Goal: Task Accomplishment & Management: Manage account settings

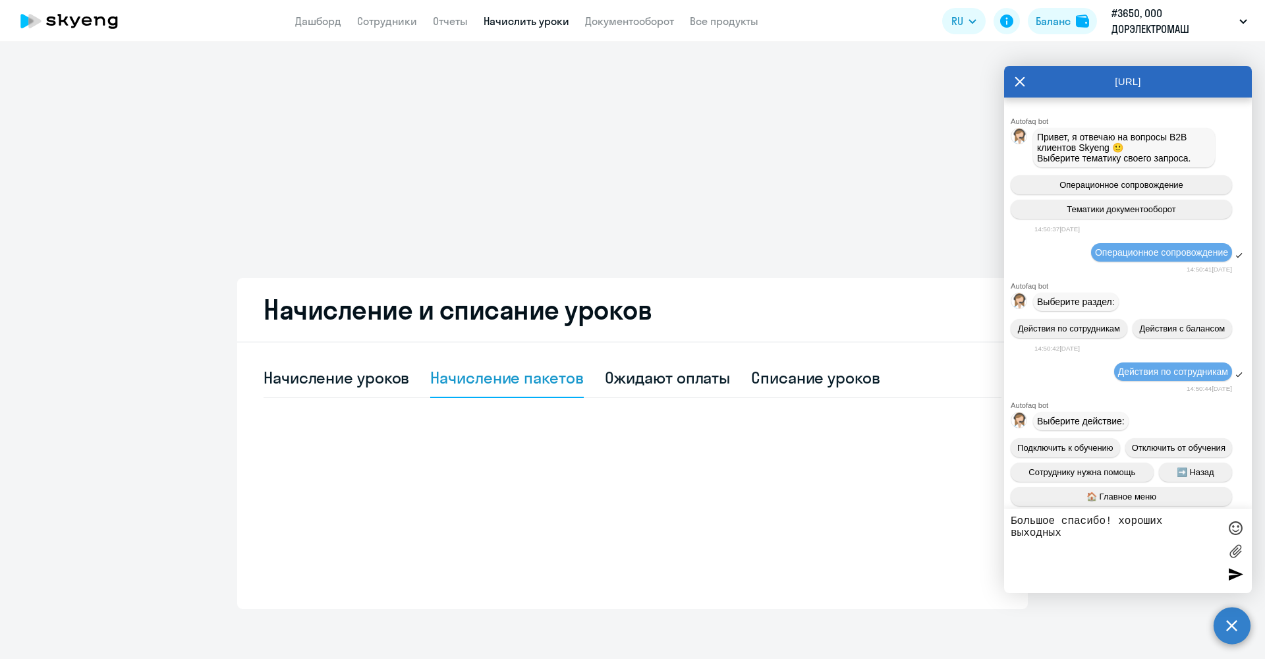
scroll to position [3571, 0]
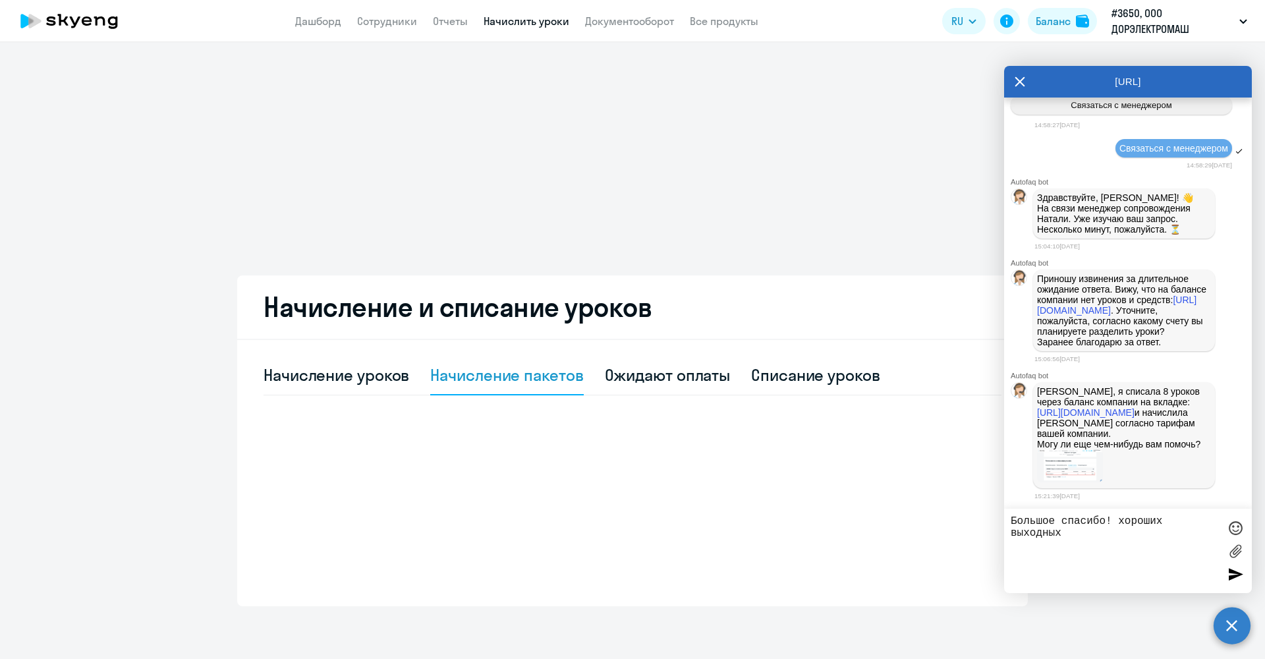
click at [558, 28] on app-menu-item-link "Начислить уроки" at bounding box center [527, 21] width 86 height 16
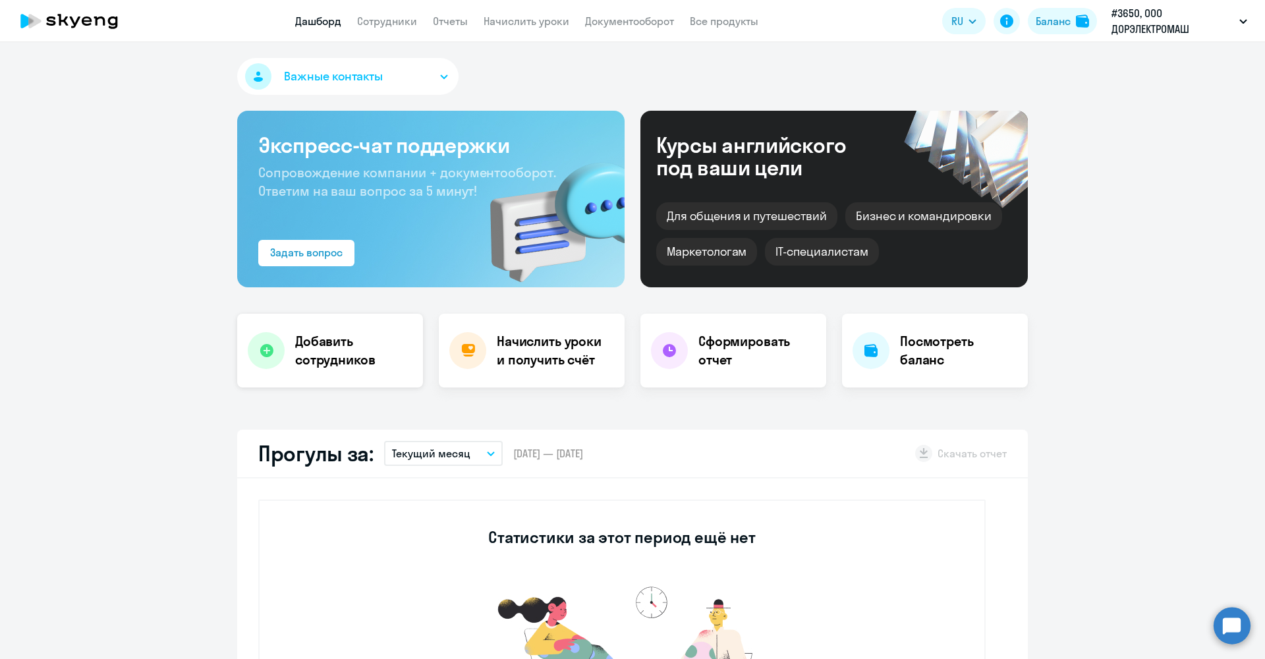
click at [363, 362] on h4 "Добавить сотрудников" at bounding box center [353, 350] width 117 height 37
select select "30"
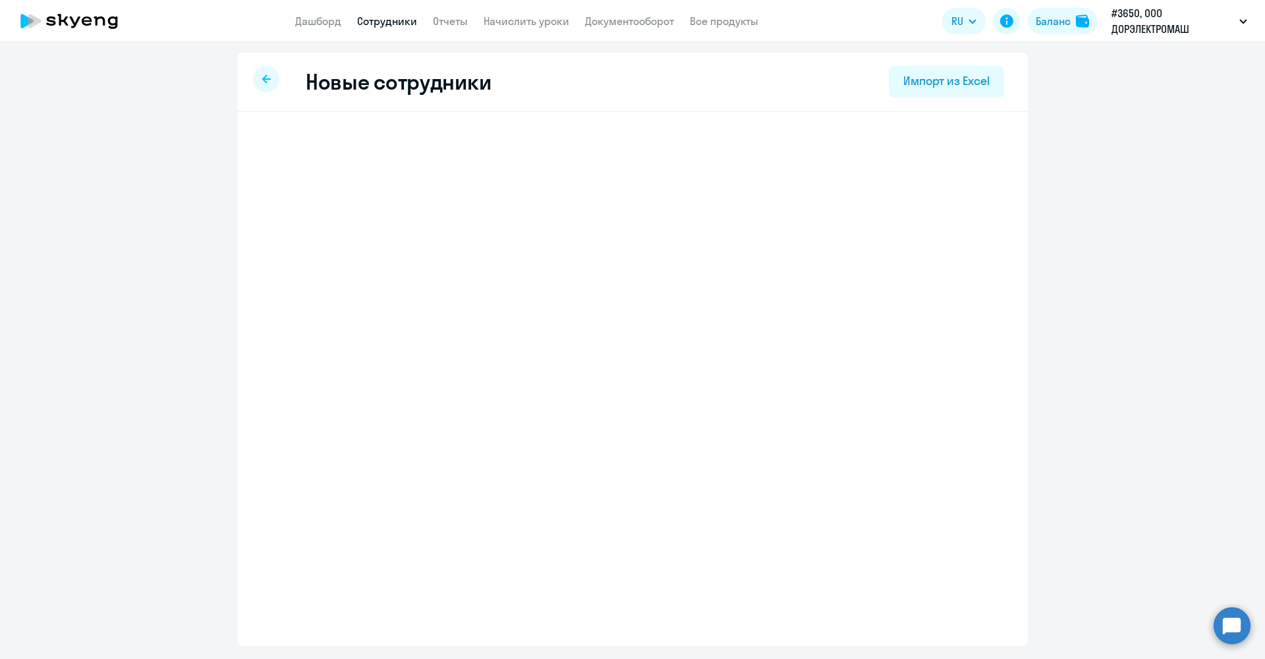
select select "english_adult_not_native_speaker"
select select "3"
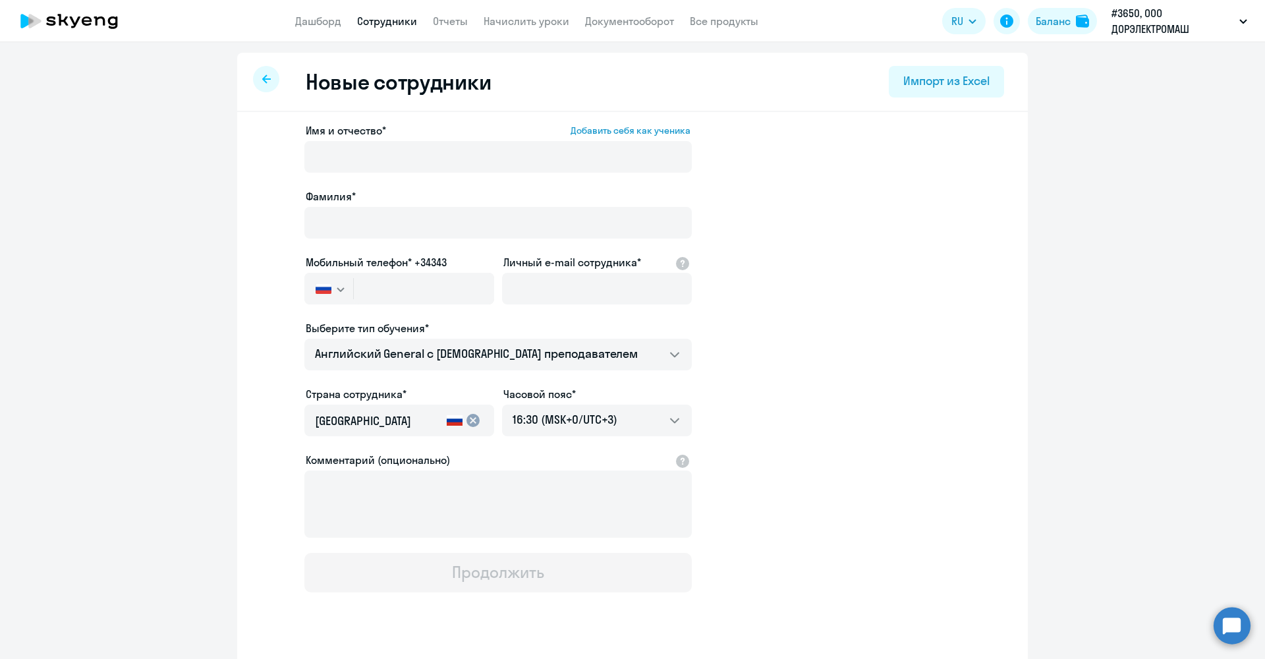
click at [254, 74] on div at bounding box center [266, 79] width 26 height 26
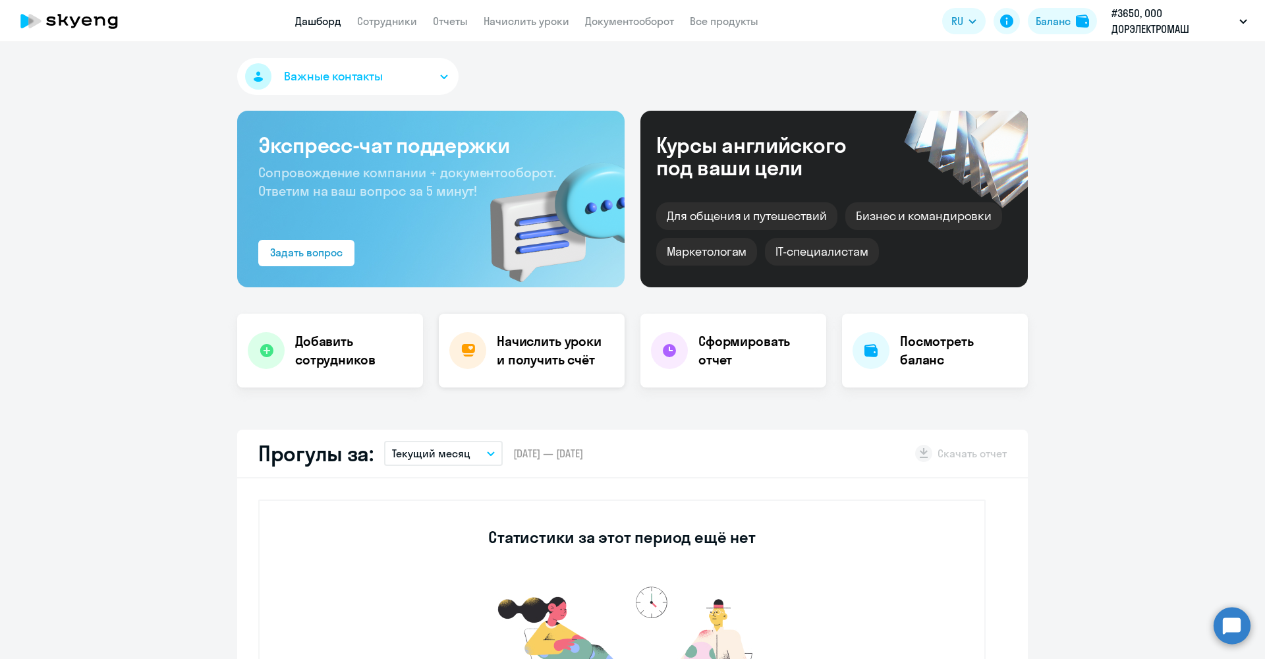
click at [562, 356] on h4 "Начислить уроки и получить счёт" at bounding box center [554, 350] width 115 height 37
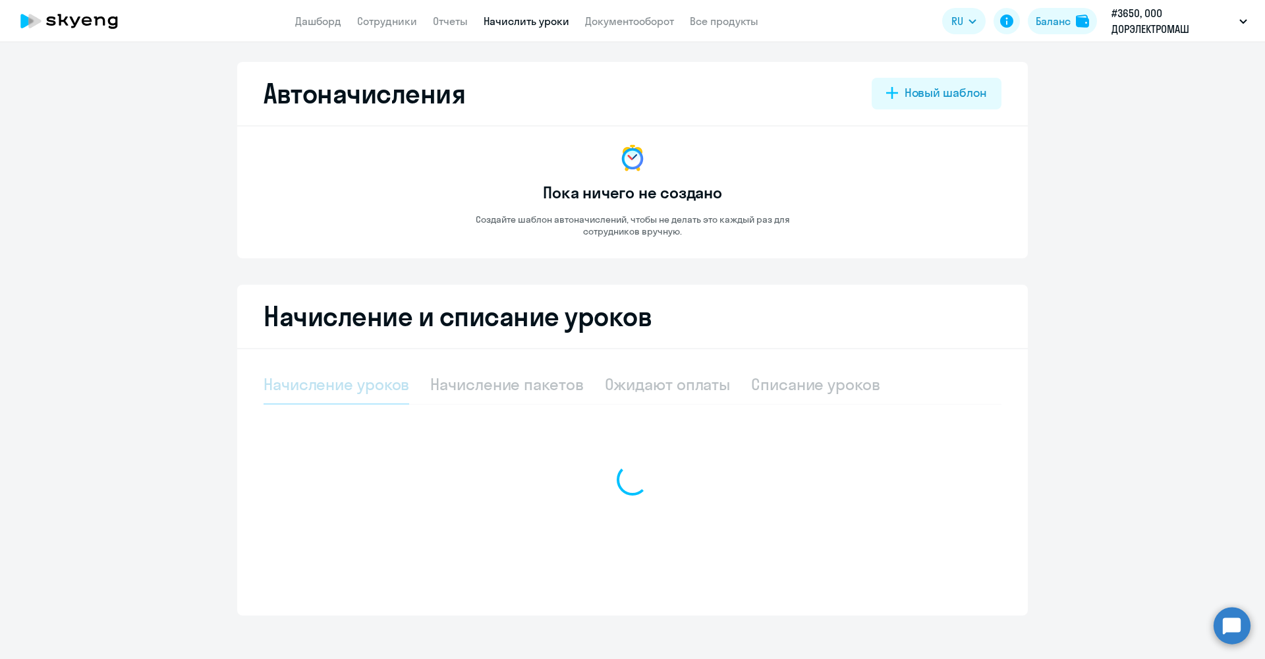
select select "10"
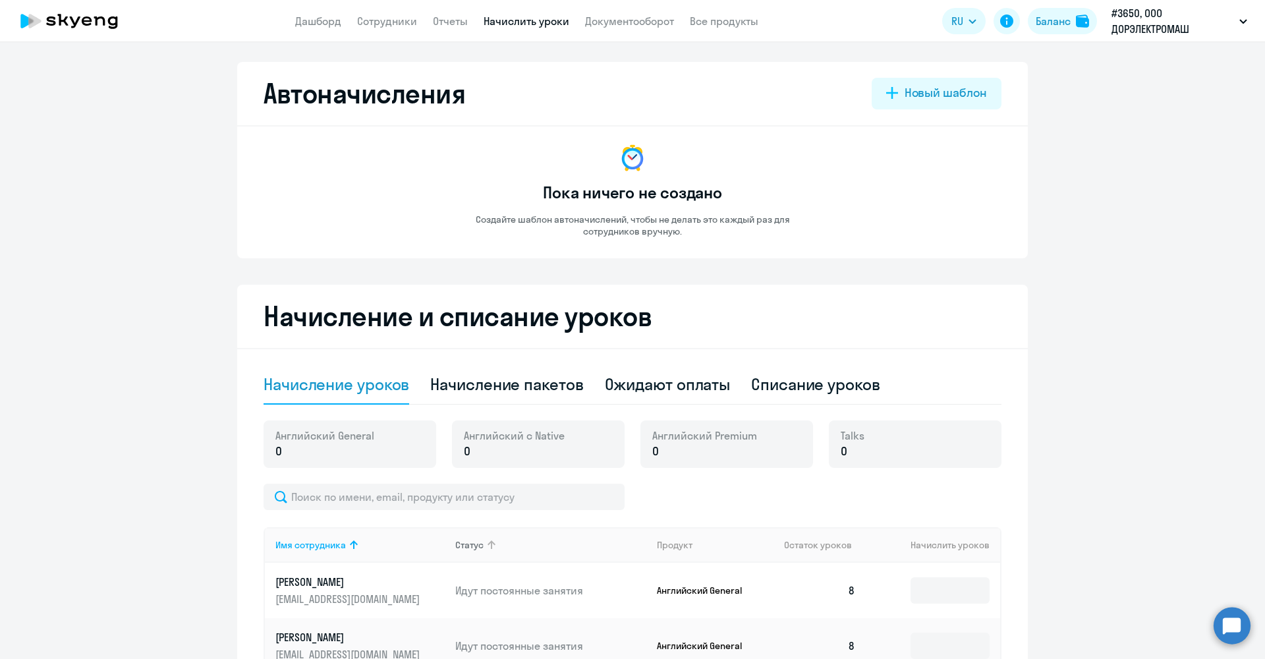
scroll to position [177, 0]
